Goal: Task Accomplishment & Management: Manage account settings

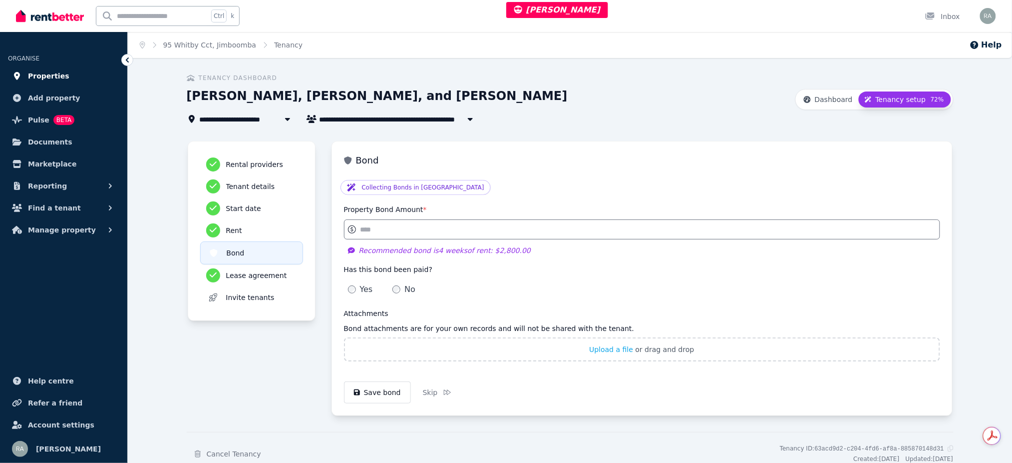
click at [57, 74] on span "Properties" at bounding box center [48, 76] width 41 height 12
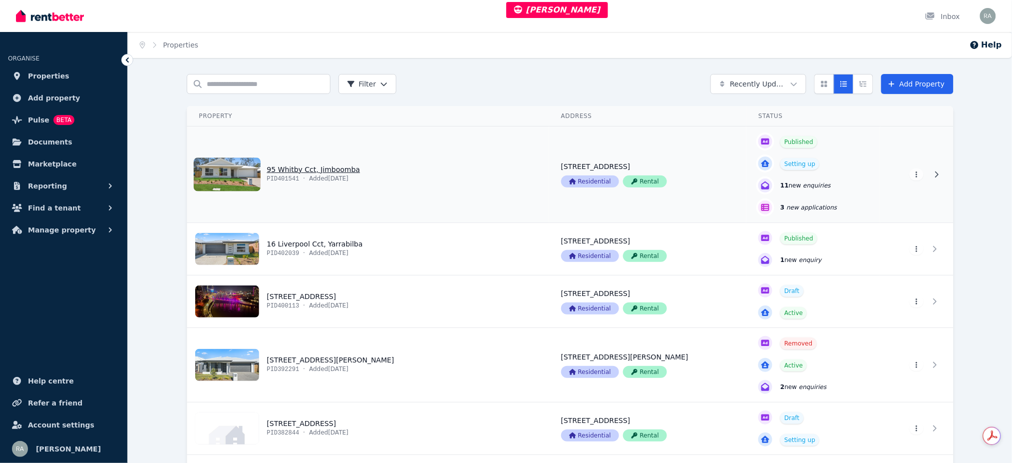
click at [429, 183] on link "View property details" at bounding box center [368, 174] width 362 height 96
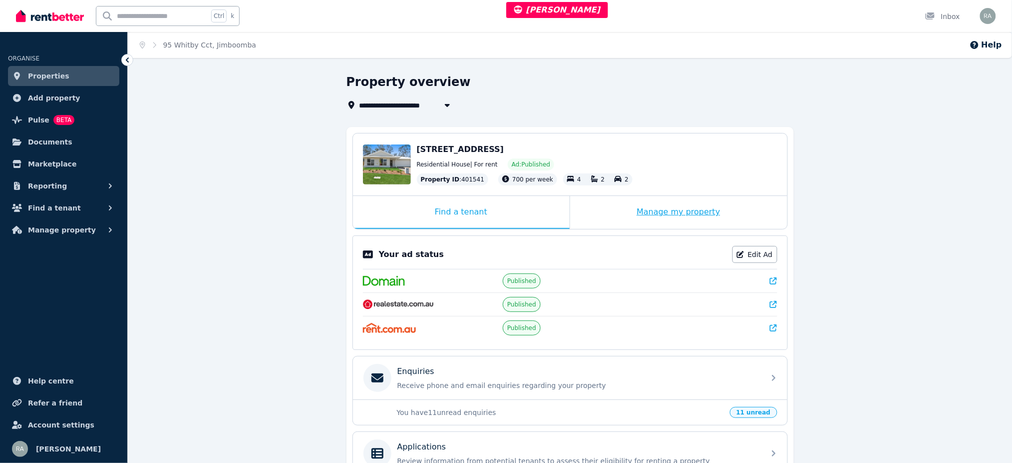
click at [601, 206] on div "Manage my property" at bounding box center [678, 212] width 217 height 33
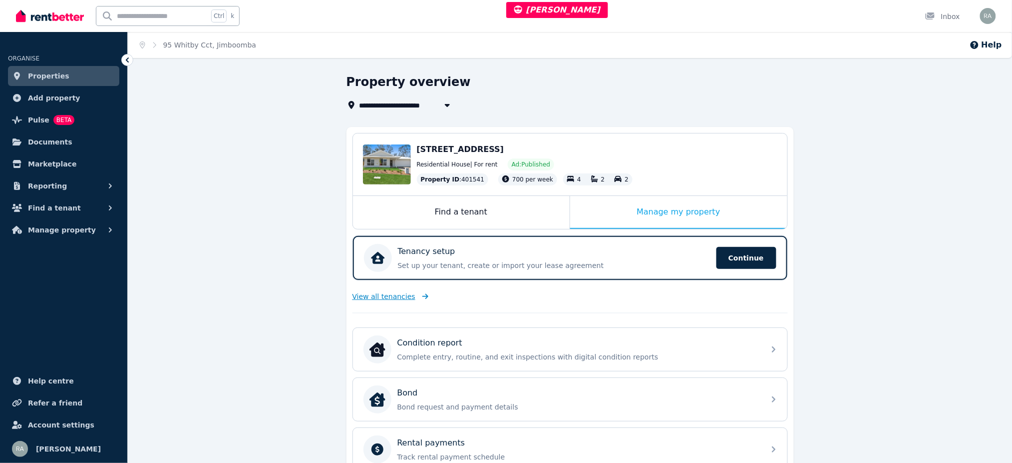
click at [382, 296] on span "View all tenancies" at bounding box center [384, 296] width 63 height 10
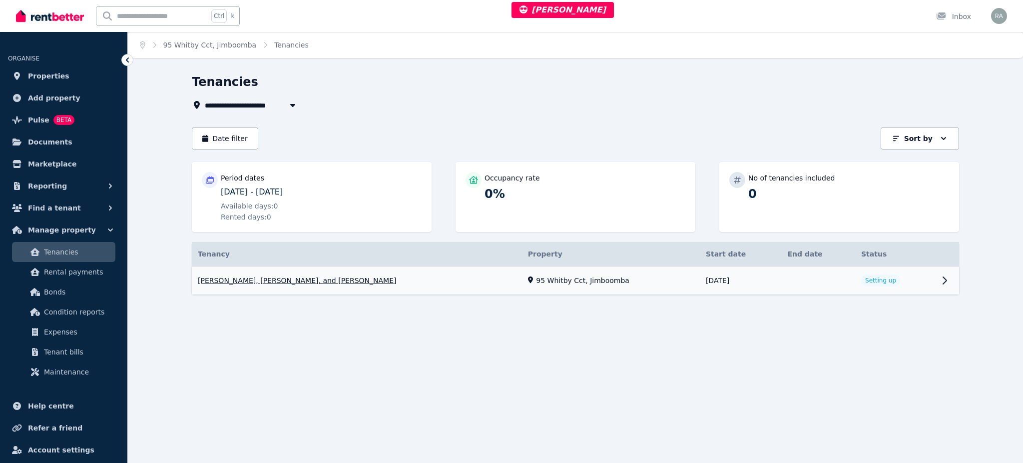
click at [890, 278] on link "View property details" at bounding box center [895, 280] width 80 height 28
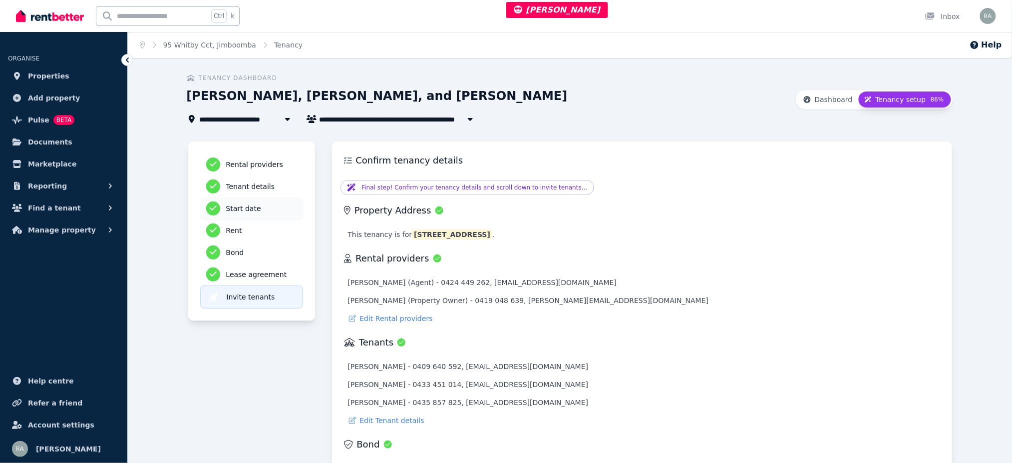
click at [245, 208] on h3 "Start date" at bounding box center [261, 208] width 71 height 10
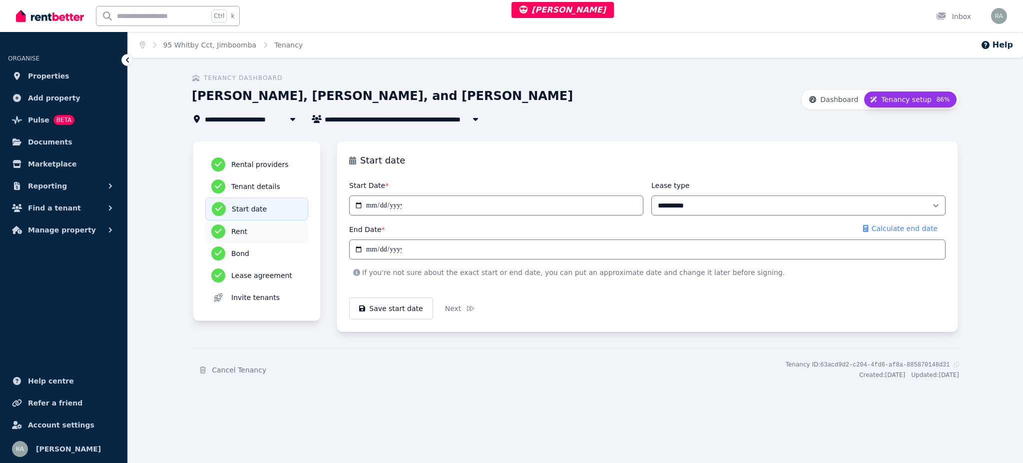
click at [245, 230] on h3 "Rent" at bounding box center [266, 231] width 71 height 10
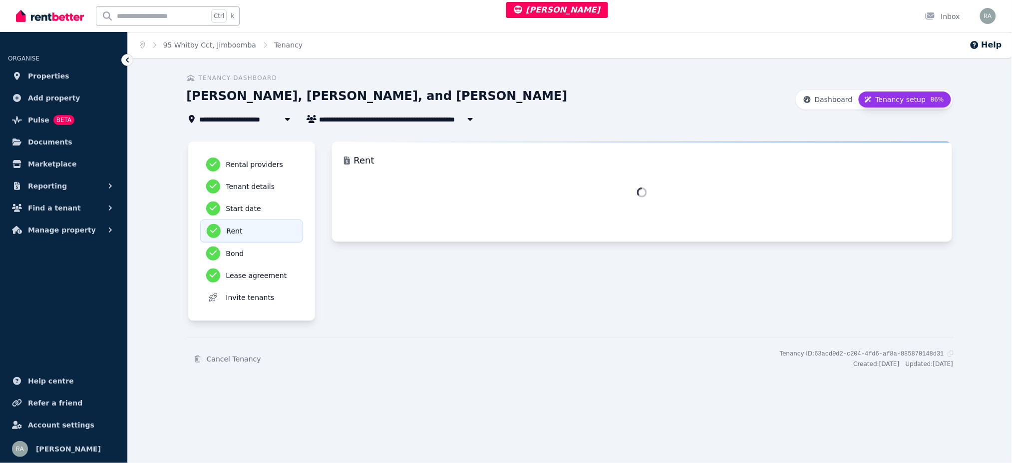
select select "*"
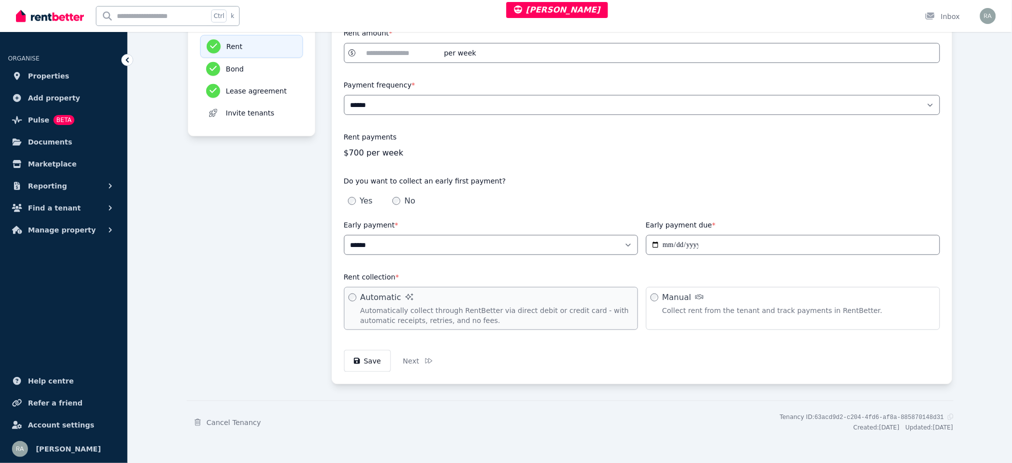
scroll to position [186, 0]
click at [67, 78] on link "Properties" at bounding box center [63, 76] width 111 height 20
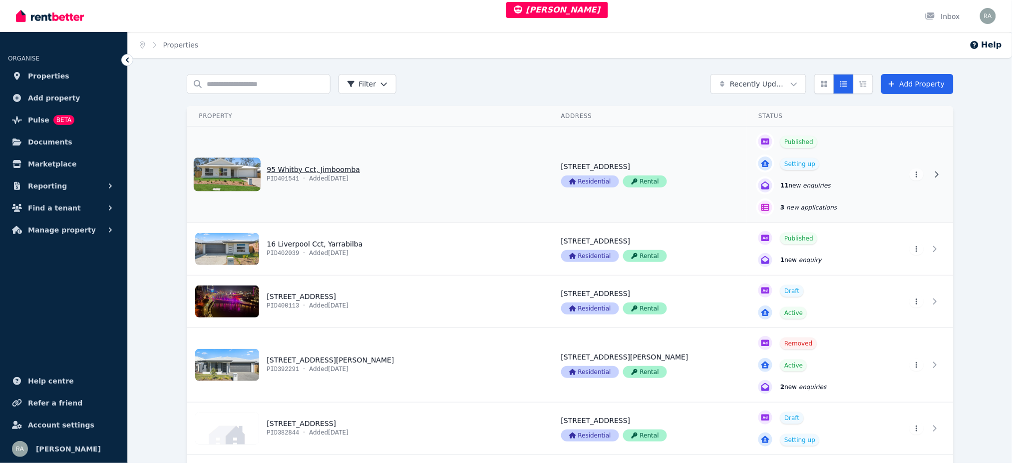
click at [432, 175] on link "View property details" at bounding box center [368, 174] width 362 height 96
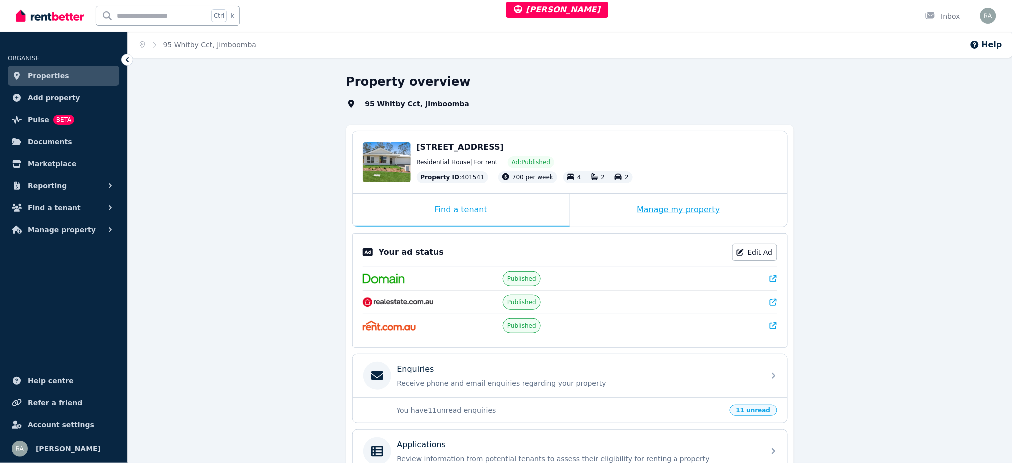
click at [601, 206] on div "Manage my property" at bounding box center [678, 210] width 217 height 33
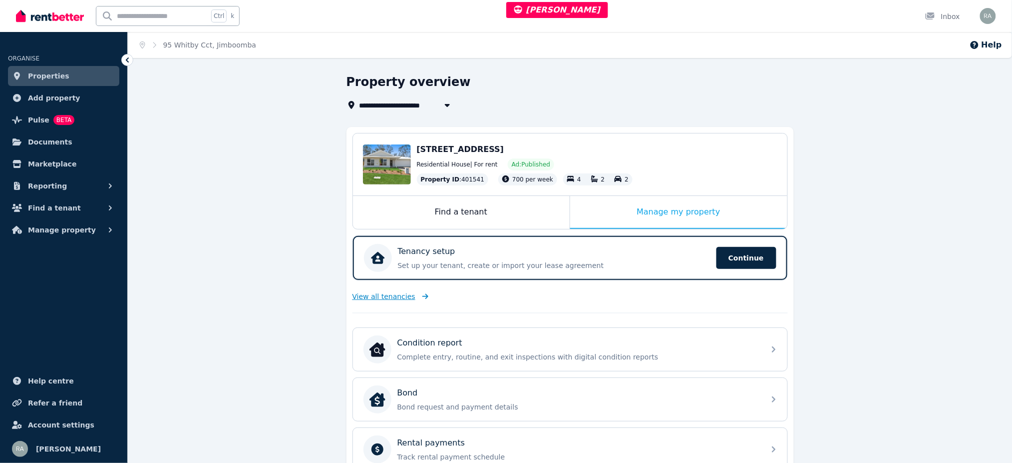
click at [384, 297] on span "View all tenancies" at bounding box center [384, 296] width 63 height 10
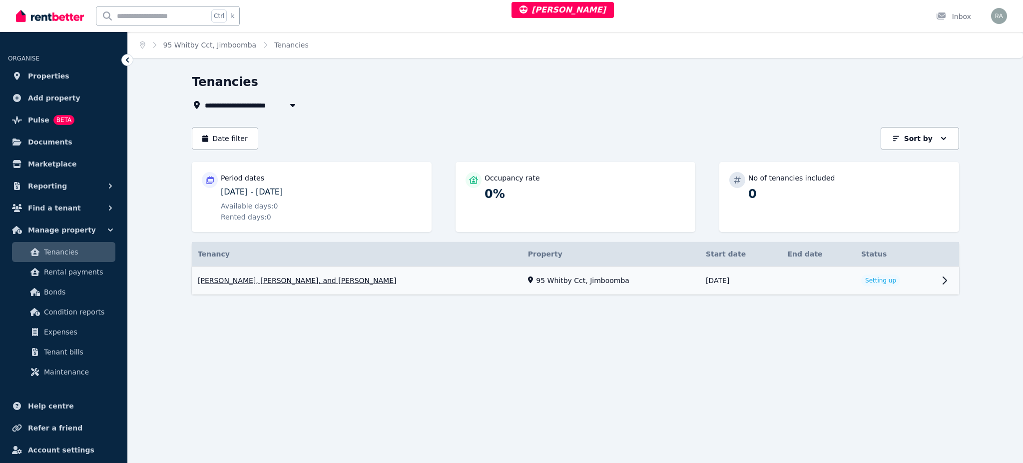
click at [908, 280] on link "View property details" at bounding box center [895, 280] width 80 height 28
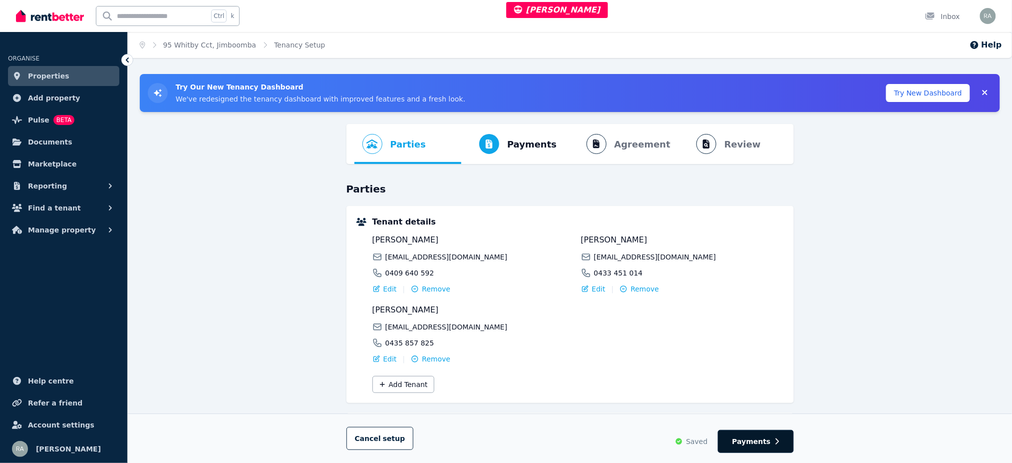
click at [762, 442] on span "Payments" at bounding box center [752, 441] width 38 height 10
select select "**********"
select select "*"
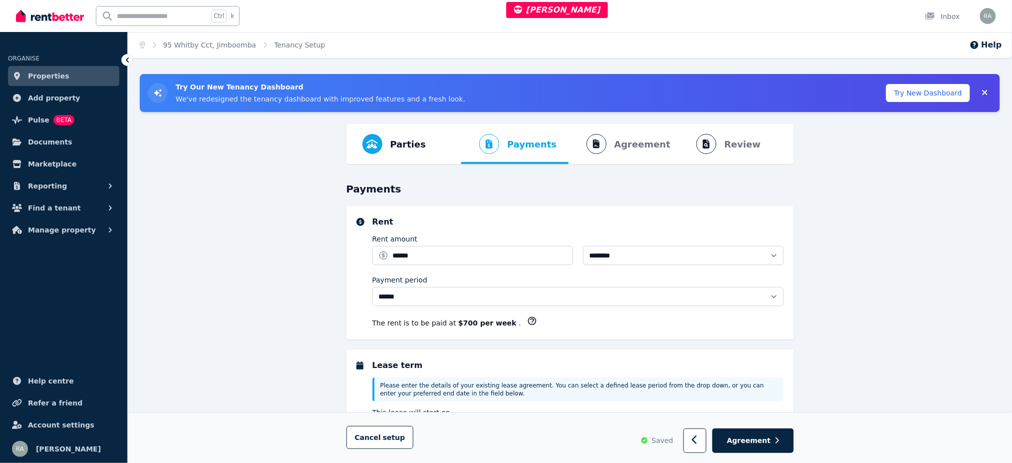
select select "**********"
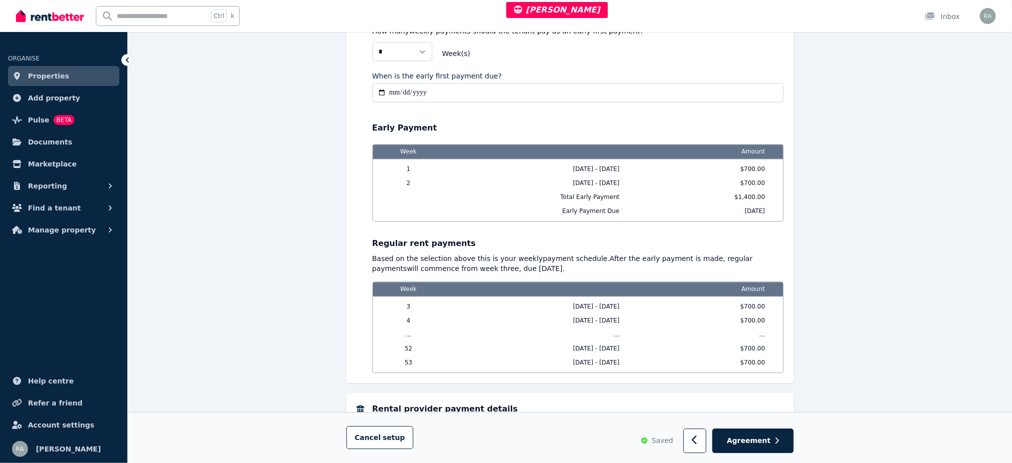
scroll to position [865, 0]
